Goal: Navigation & Orientation: Find specific page/section

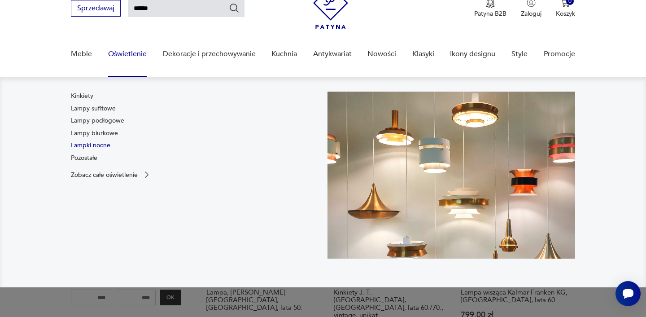
click at [100, 145] on link "Lampki nocne" at bounding box center [90, 145] width 39 height 9
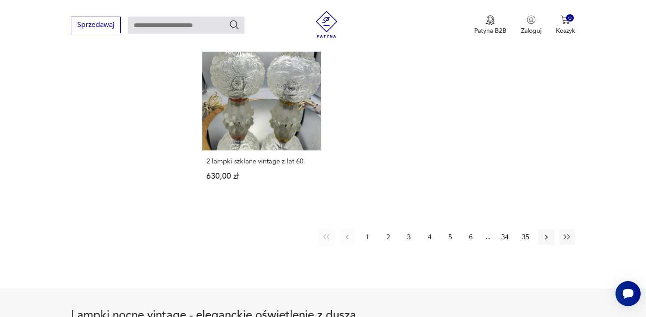
scroll to position [1322, 0]
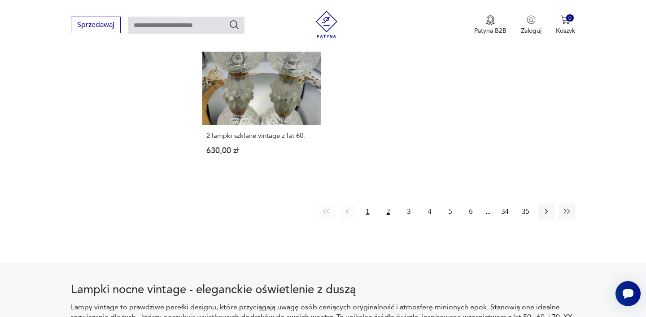
click at [386, 212] on button "2" at bounding box center [388, 211] width 16 height 16
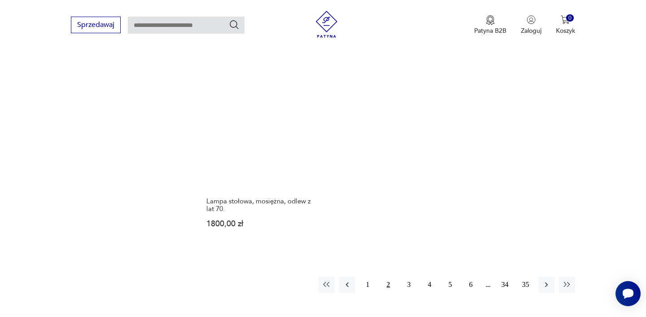
scroll to position [1268, 0]
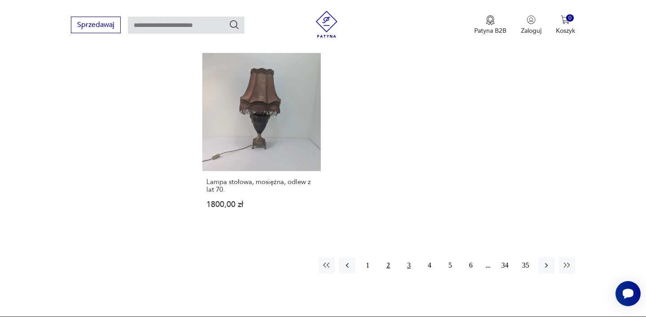
click at [410, 264] on button "3" at bounding box center [409, 265] width 16 height 16
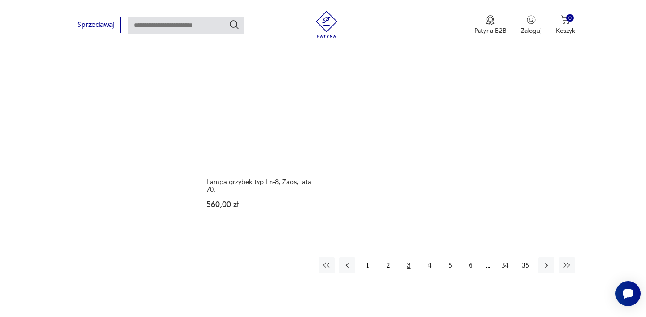
scroll to position [1294, 0]
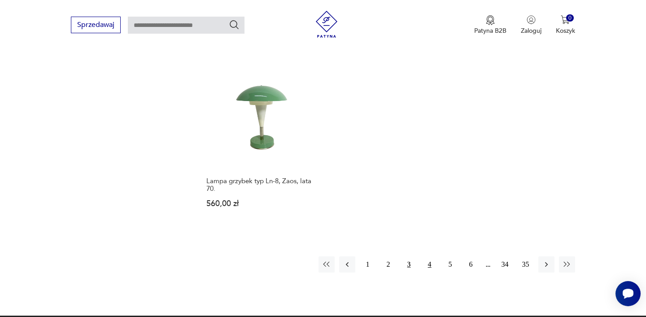
click at [428, 256] on button "4" at bounding box center [430, 264] width 16 height 16
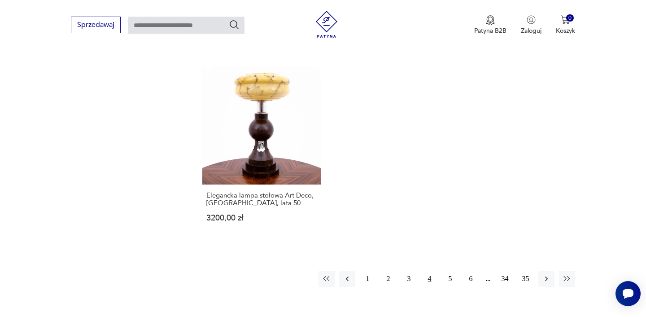
scroll to position [1279, 0]
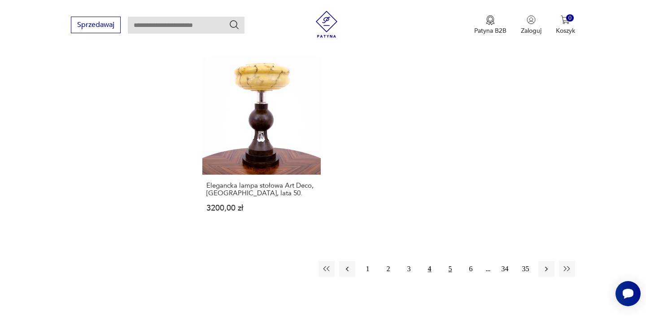
click at [451, 261] on button "5" at bounding box center [450, 269] width 16 height 16
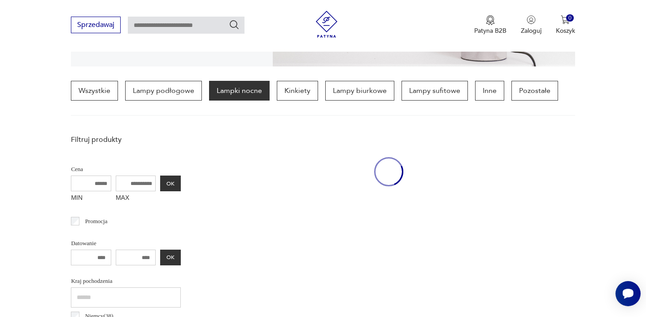
scroll to position [211, 0]
